Goal: Information Seeking & Learning: Learn about a topic

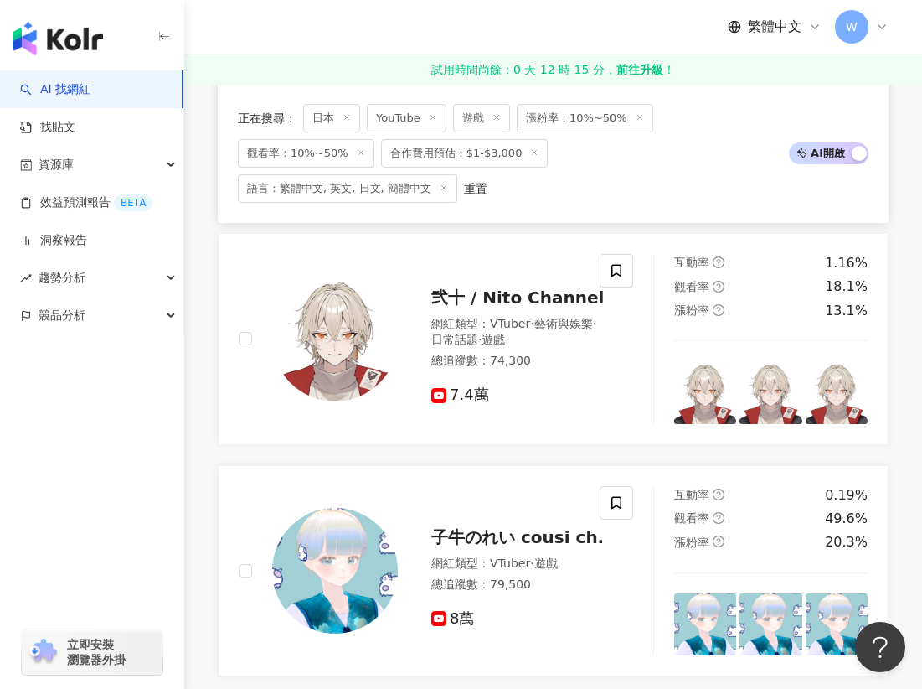
scroll to position [754, 0]
click at [491, 530] on span "子牛のれい cousi ch." at bounding box center [518, 537] width 173 height 20
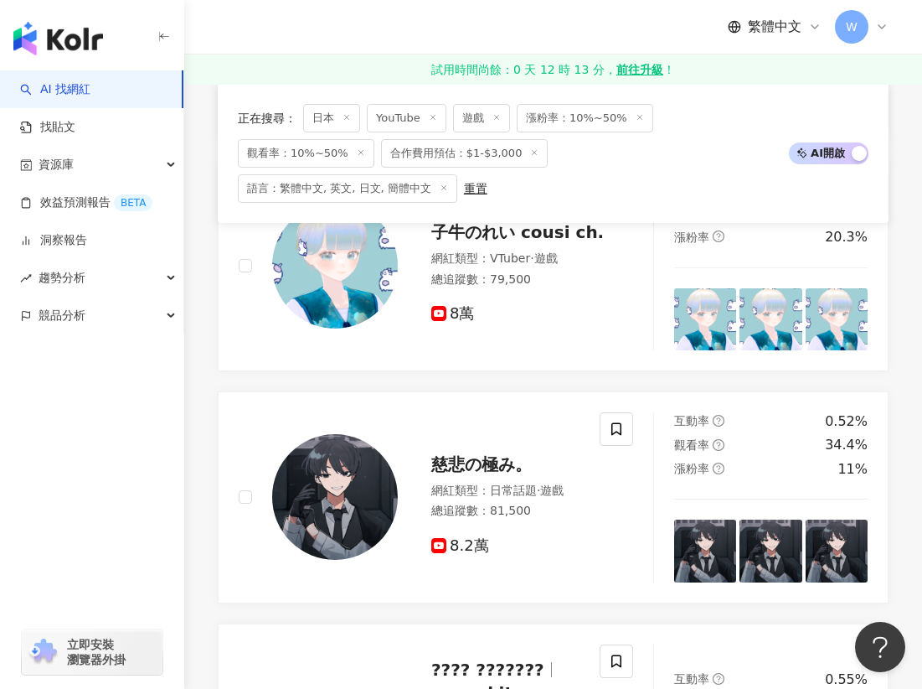
scroll to position [1089, 0]
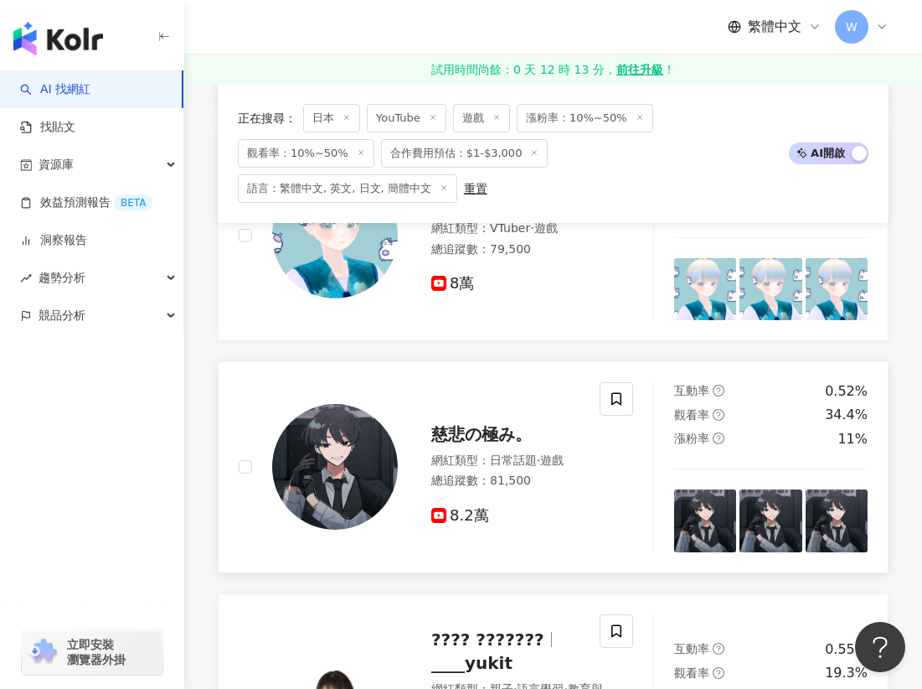
click at [462, 439] on span "慈悲の極み。" at bounding box center [482, 434] width 101 height 20
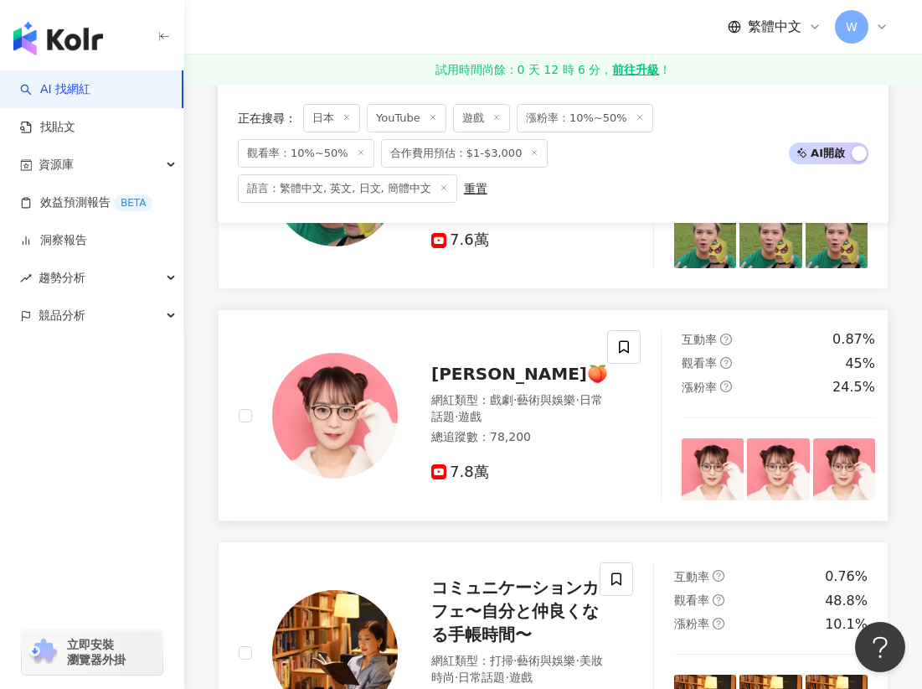
scroll to position [1927, 0]
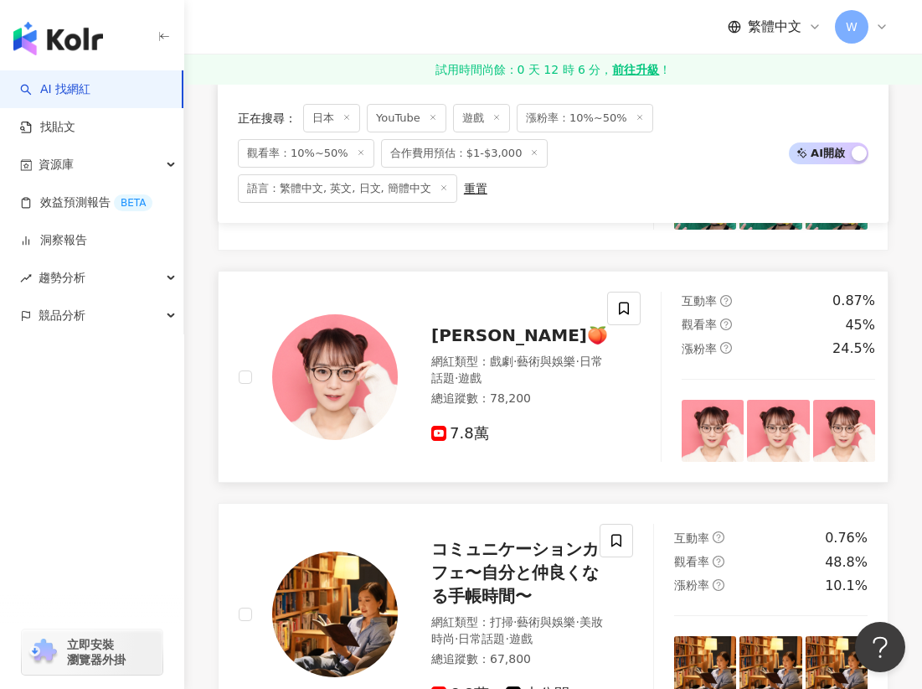
click at [488, 341] on span "[PERSON_NAME]🍑" at bounding box center [520, 335] width 177 height 20
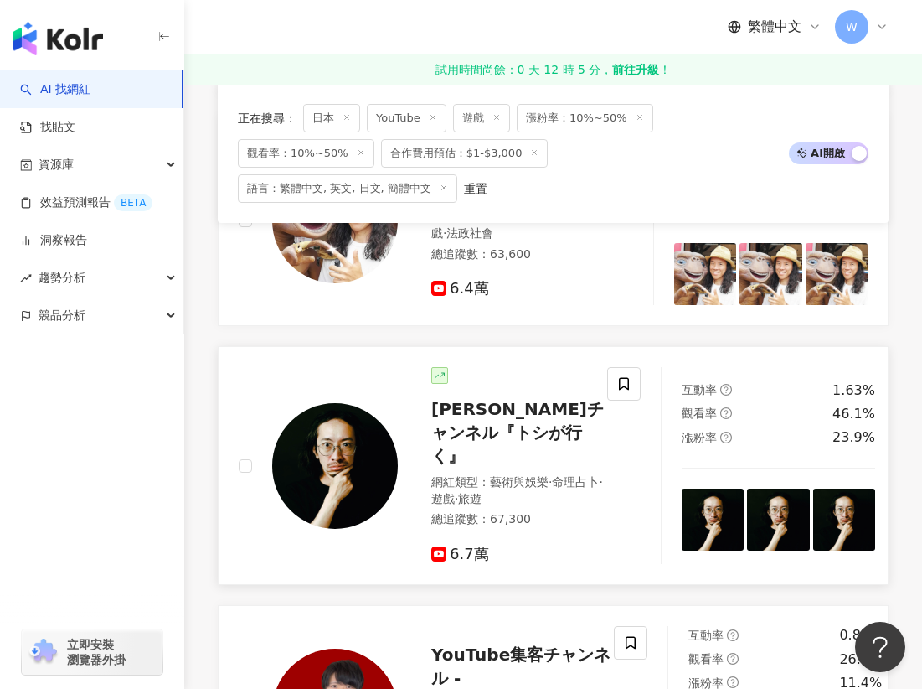
scroll to position [3016, 0]
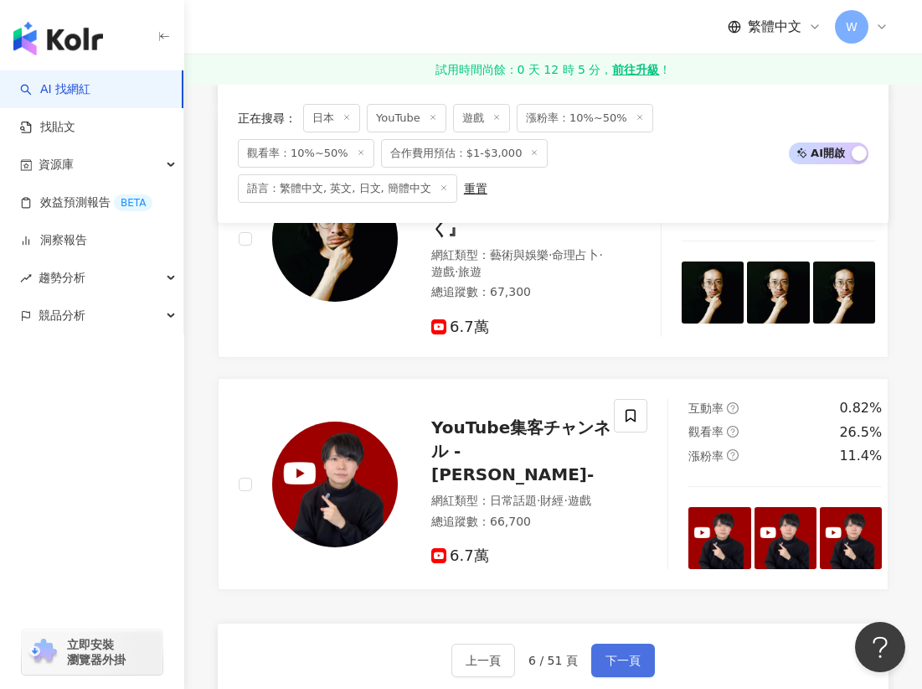
click at [613, 654] on span "下一頁" at bounding box center [623, 660] width 35 height 13
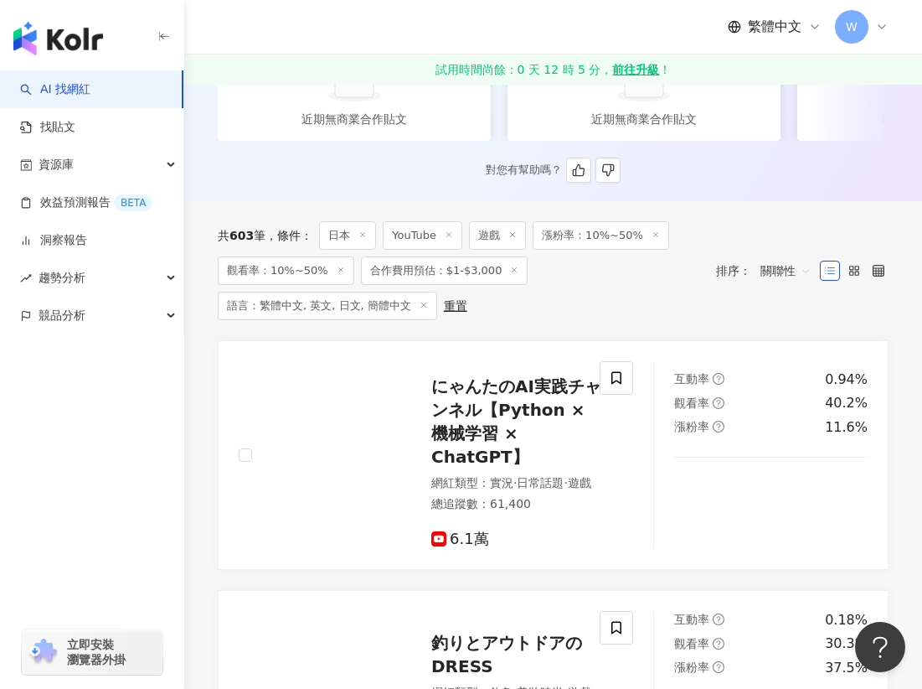
scroll to position [499, 0]
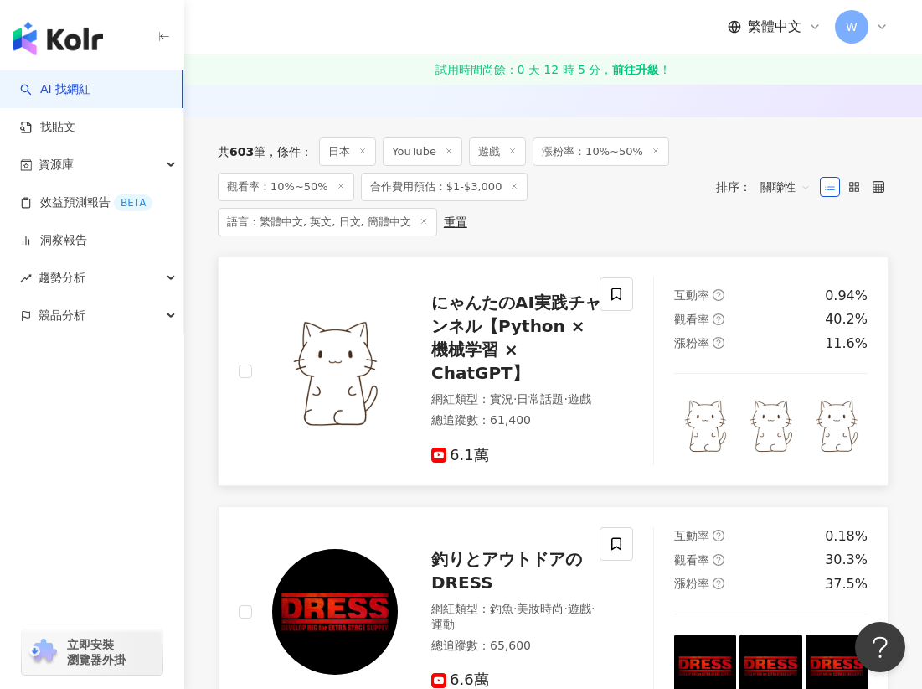
click at [510, 323] on span "にゃんたのAI実践チャンネル【Python × 機械学習 × ChatGPT】" at bounding box center [517, 337] width 170 height 90
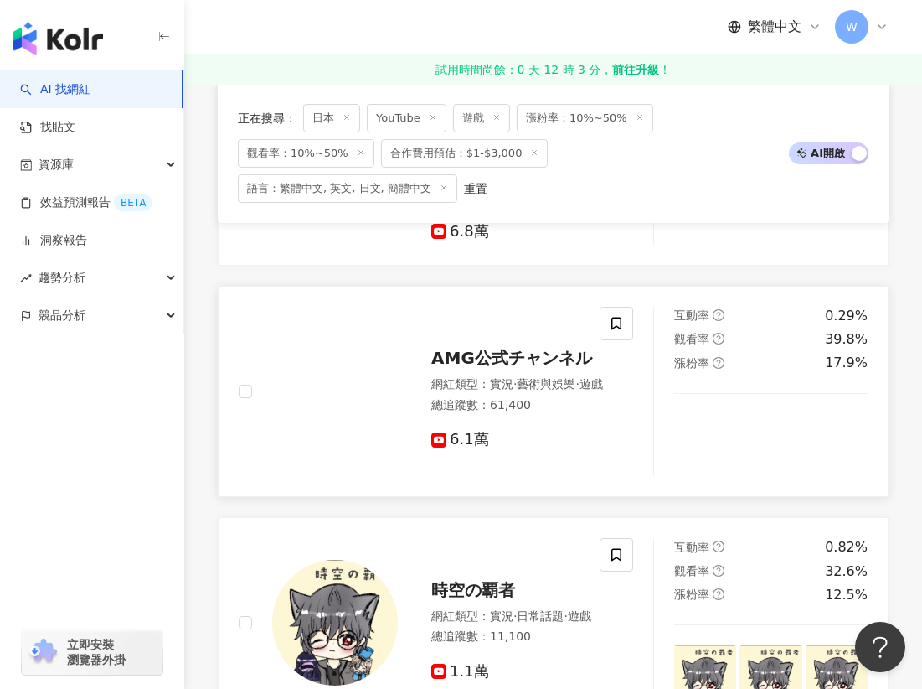
scroll to position [1504, 0]
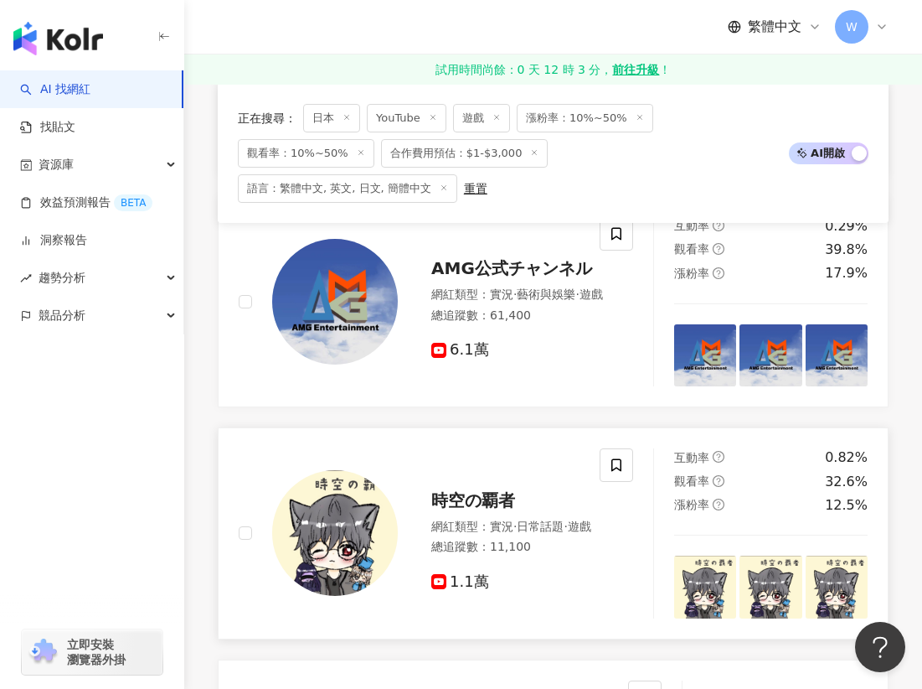
click at [454, 490] on span "時空の覇者" at bounding box center [474, 500] width 84 height 20
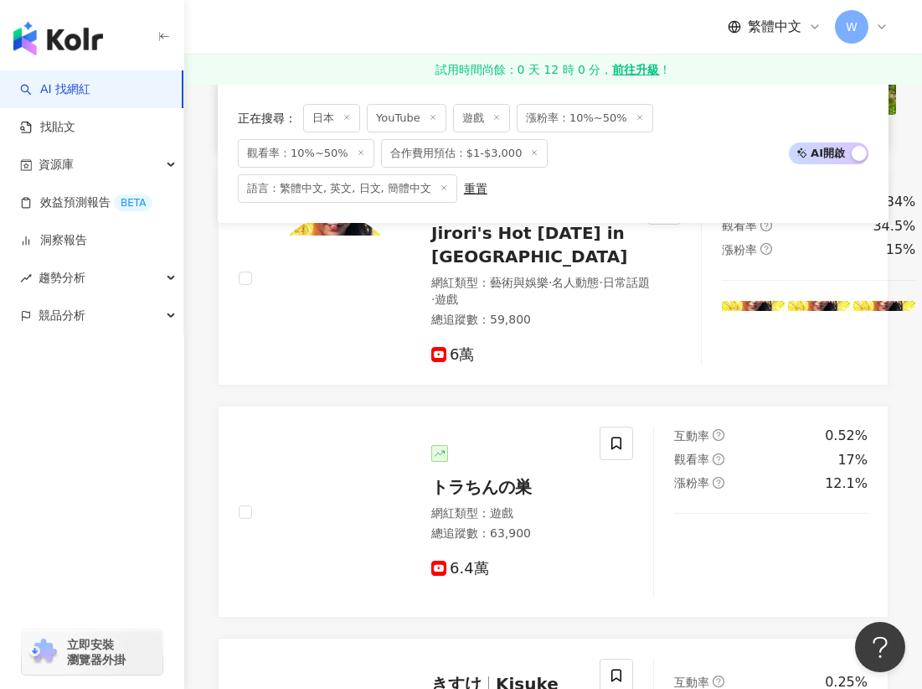
scroll to position [2258, 0]
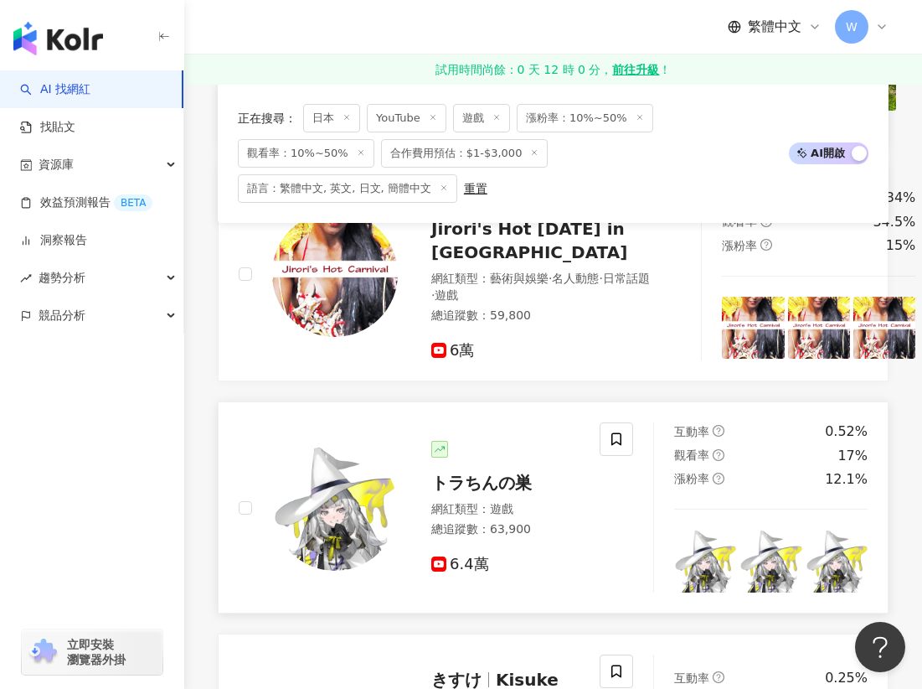
click at [491, 473] on span "トラちんの巣" at bounding box center [482, 483] width 101 height 20
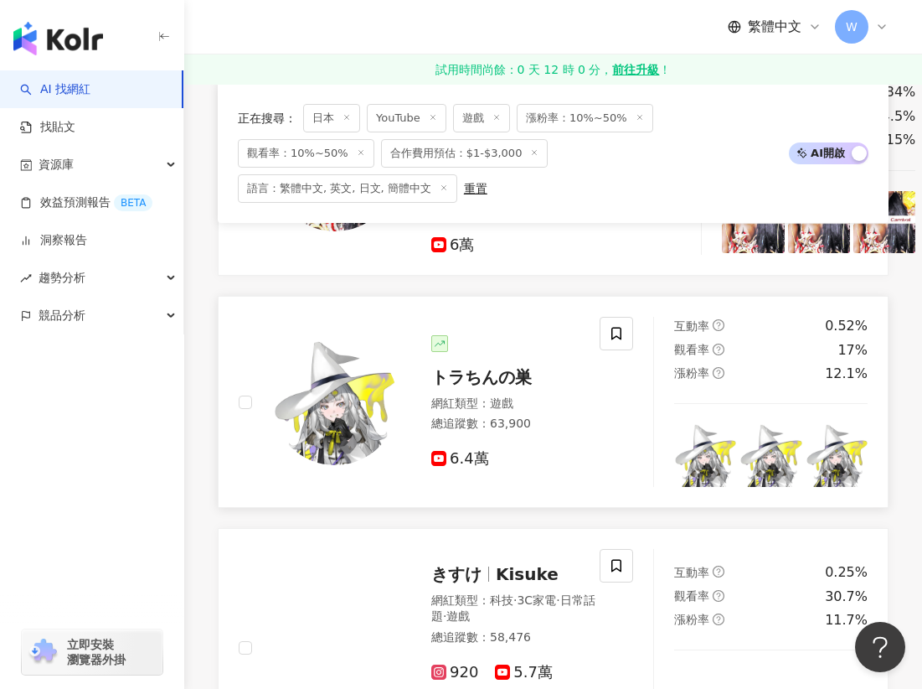
scroll to position [2509, 0]
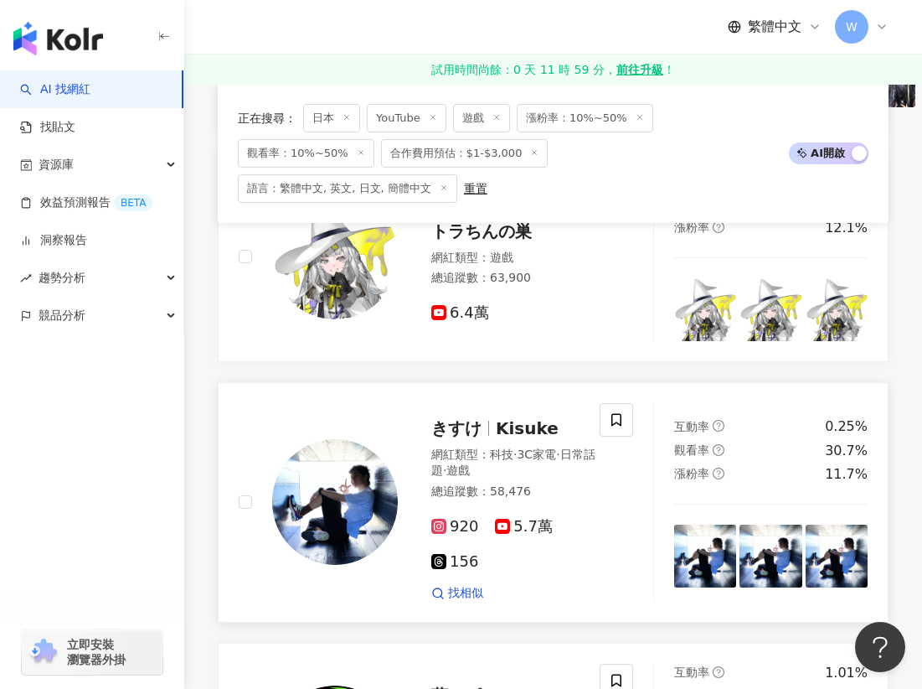
click at [455, 418] on span "きすけ" at bounding box center [457, 428] width 50 height 20
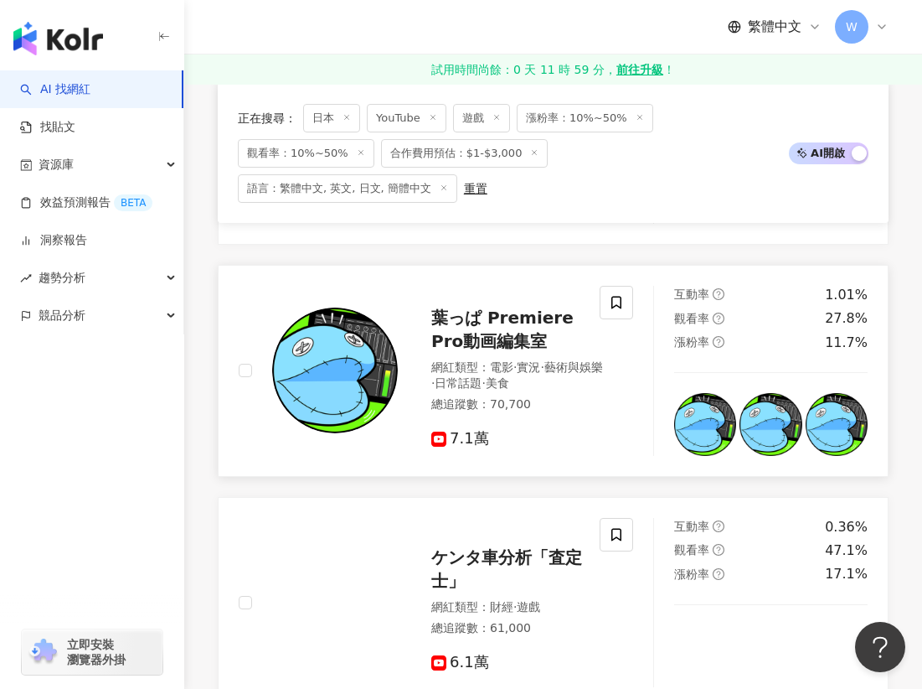
scroll to position [3012, 0]
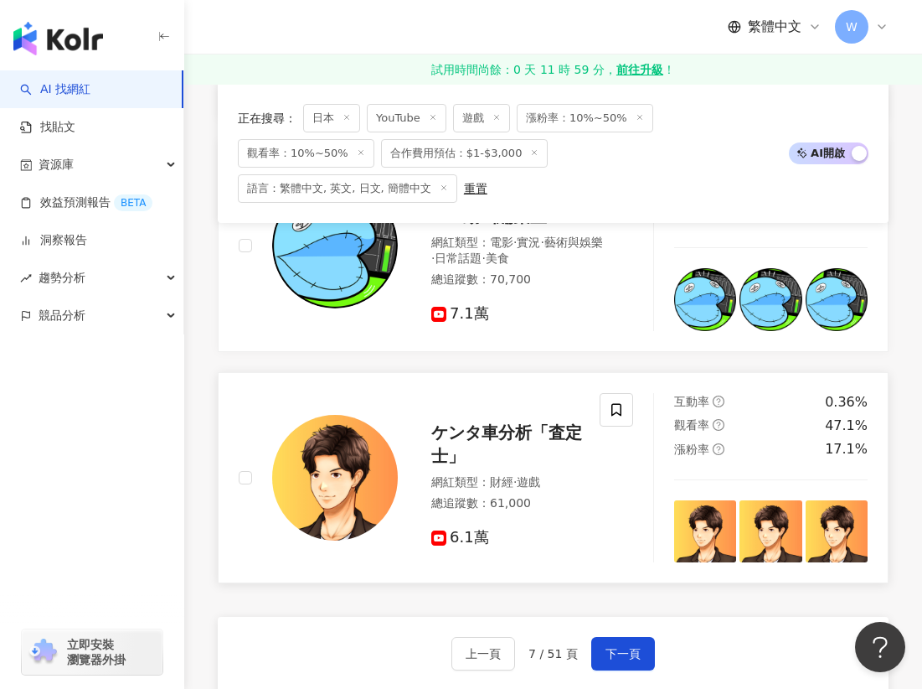
click at [499, 422] on span "ケンタ車分析「査定士」" at bounding box center [507, 444] width 151 height 44
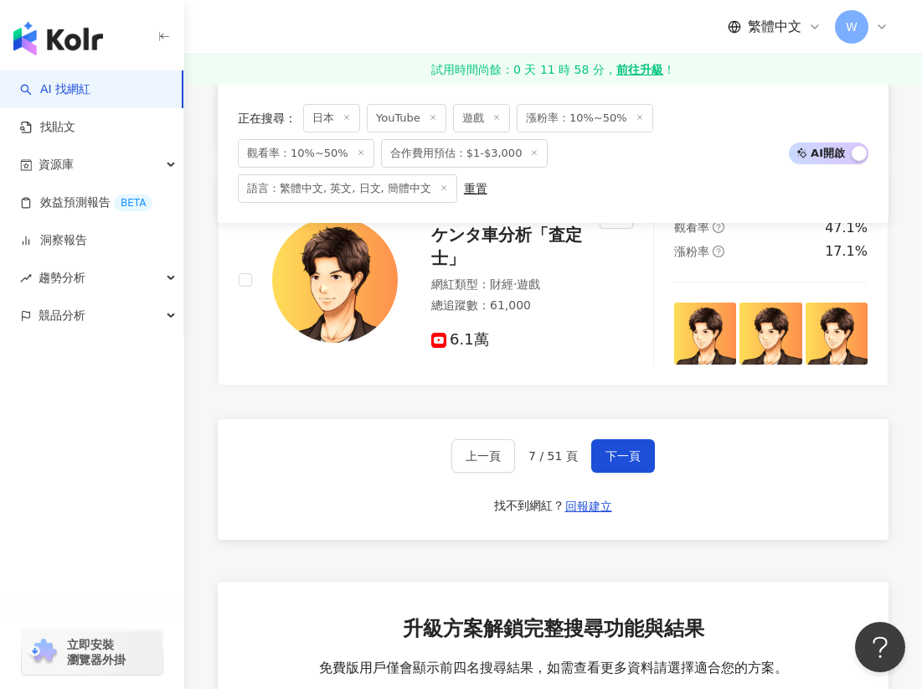
scroll to position [3263, 0]
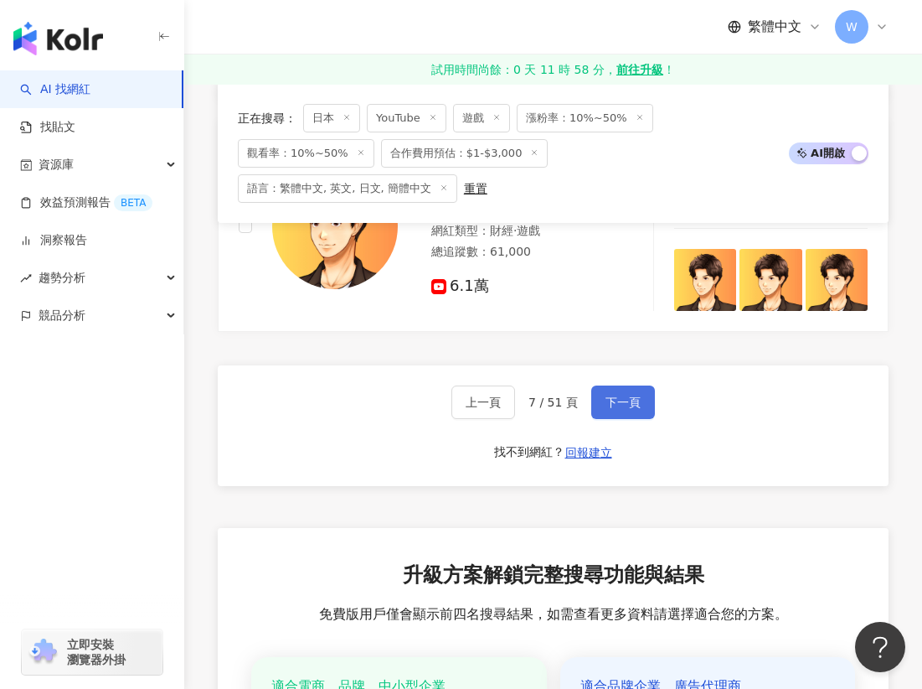
click at [638, 395] on span "下一頁" at bounding box center [623, 401] width 35 height 13
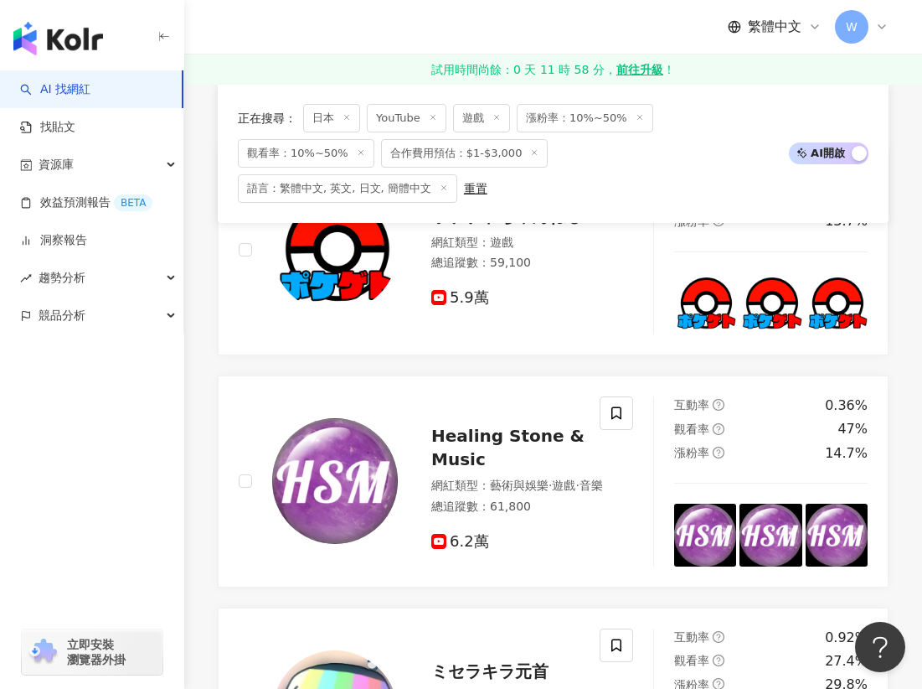
scroll to position [528, 0]
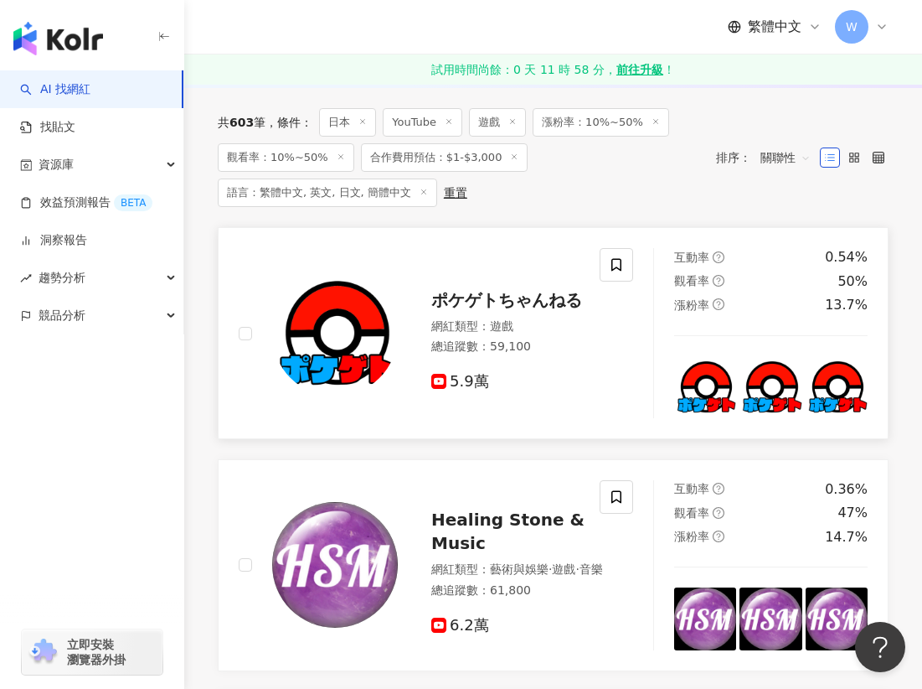
click at [496, 304] on span "ポケゲトちゃんねる" at bounding box center [507, 300] width 151 height 20
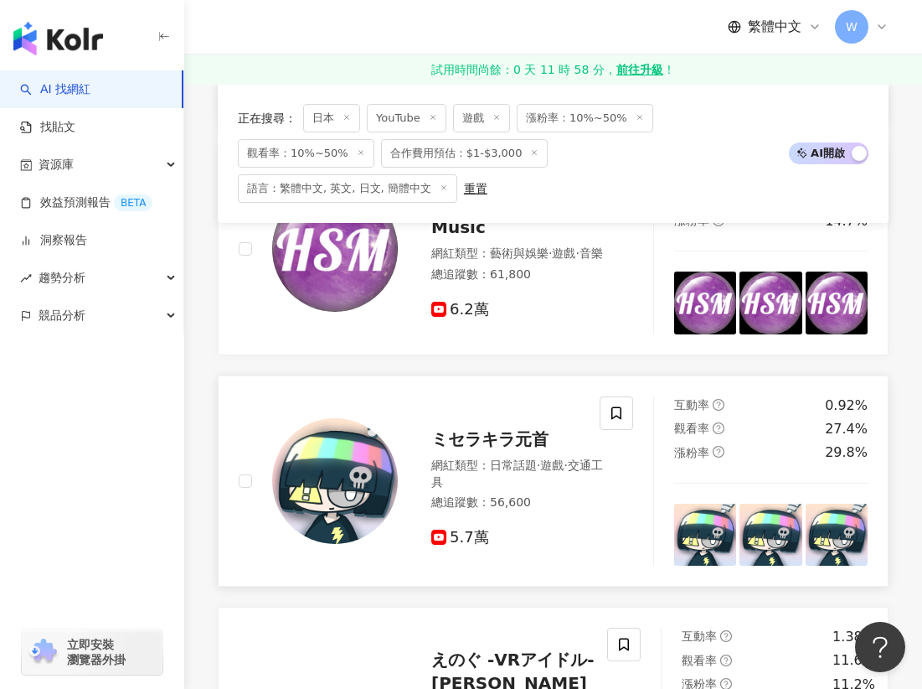
scroll to position [863, 0]
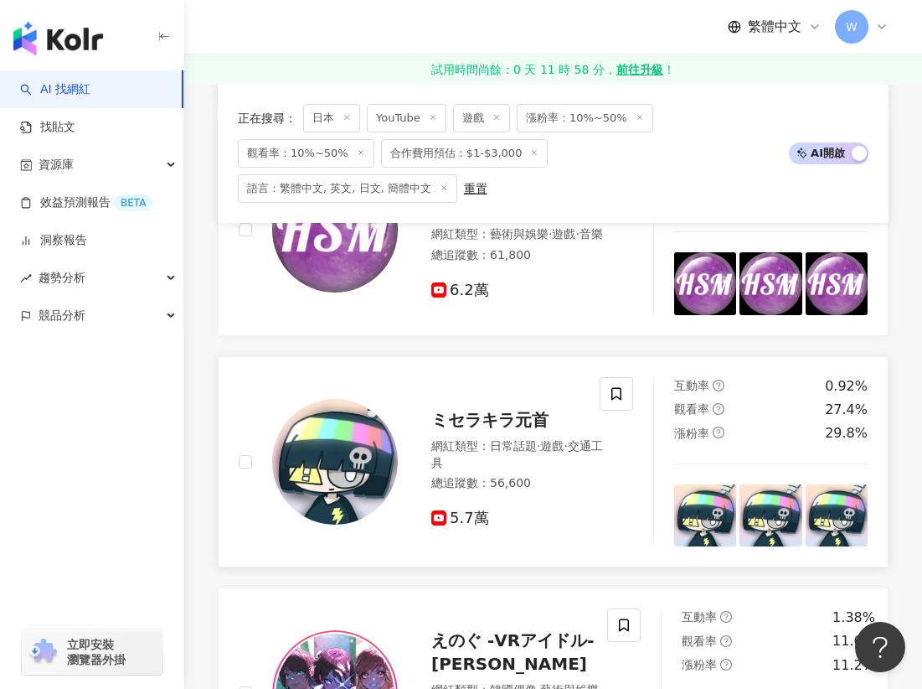
click at [494, 424] on span "ミセラキラ元首" at bounding box center [490, 420] width 117 height 20
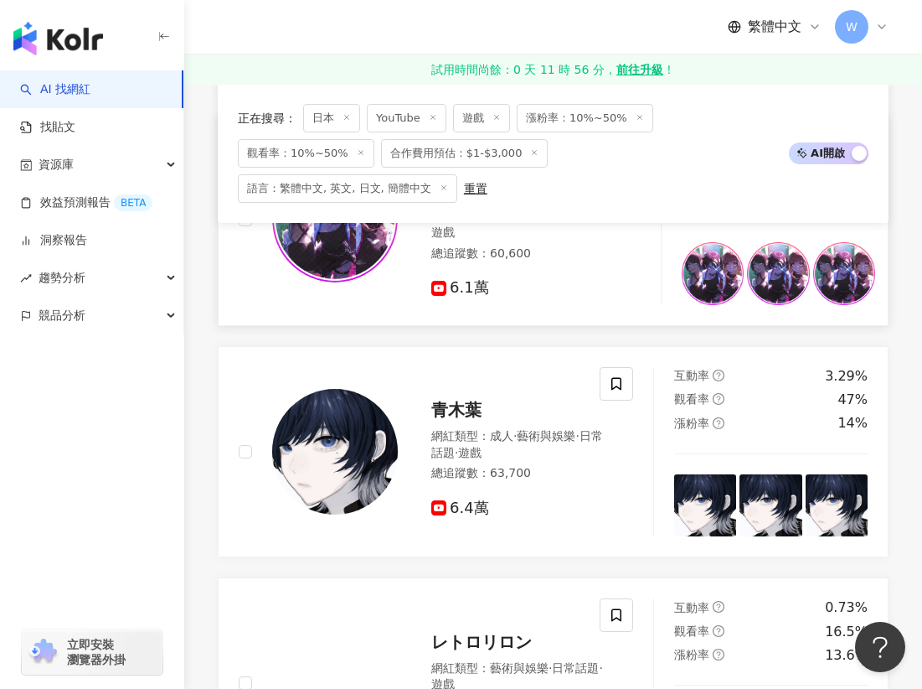
scroll to position [1366, 0]
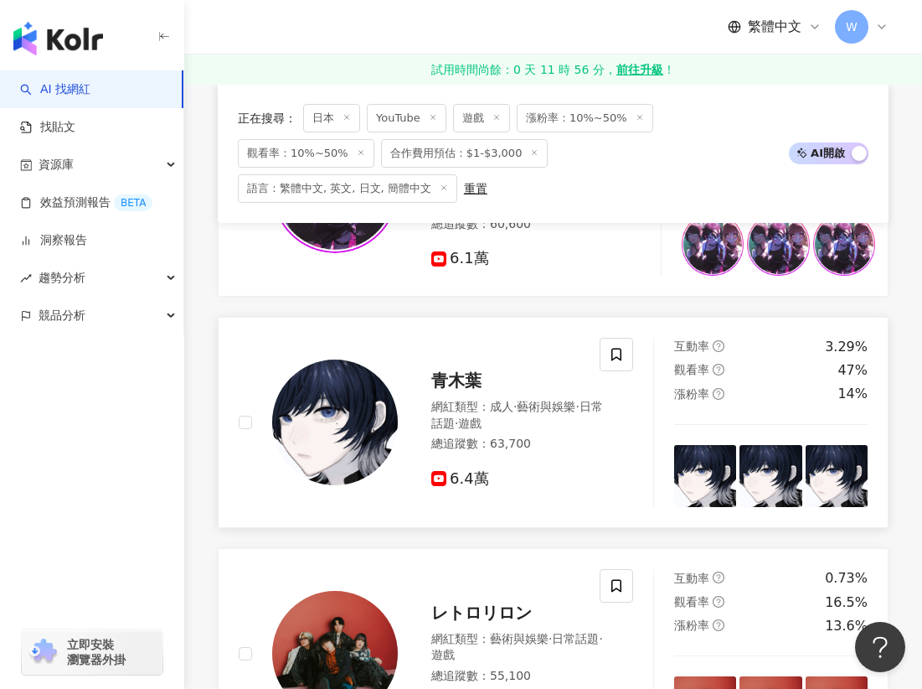
click at [453, 384] on span "青木葉" at bounding box center [457, 380] width 50 height 20
